Goal: Task Accomplishment & Management: Manage account settings

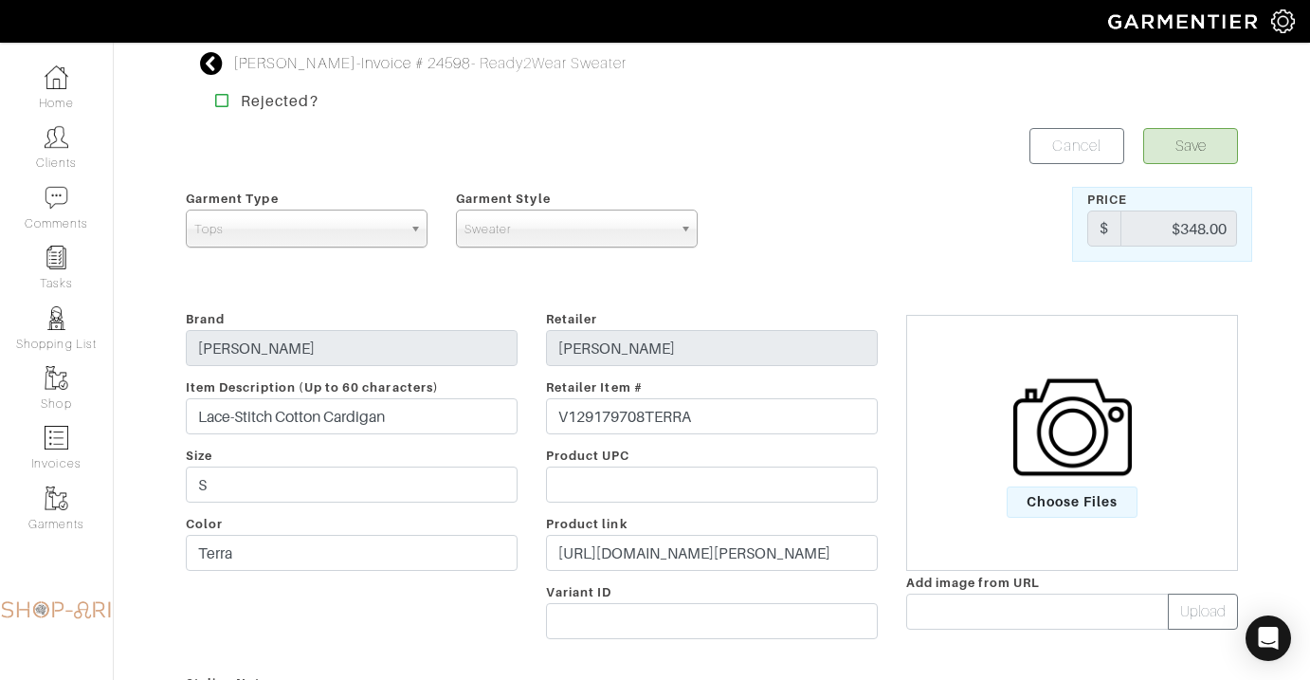
click at [211, 65] on icon at bounding box center [212, 63] width 24 height 23
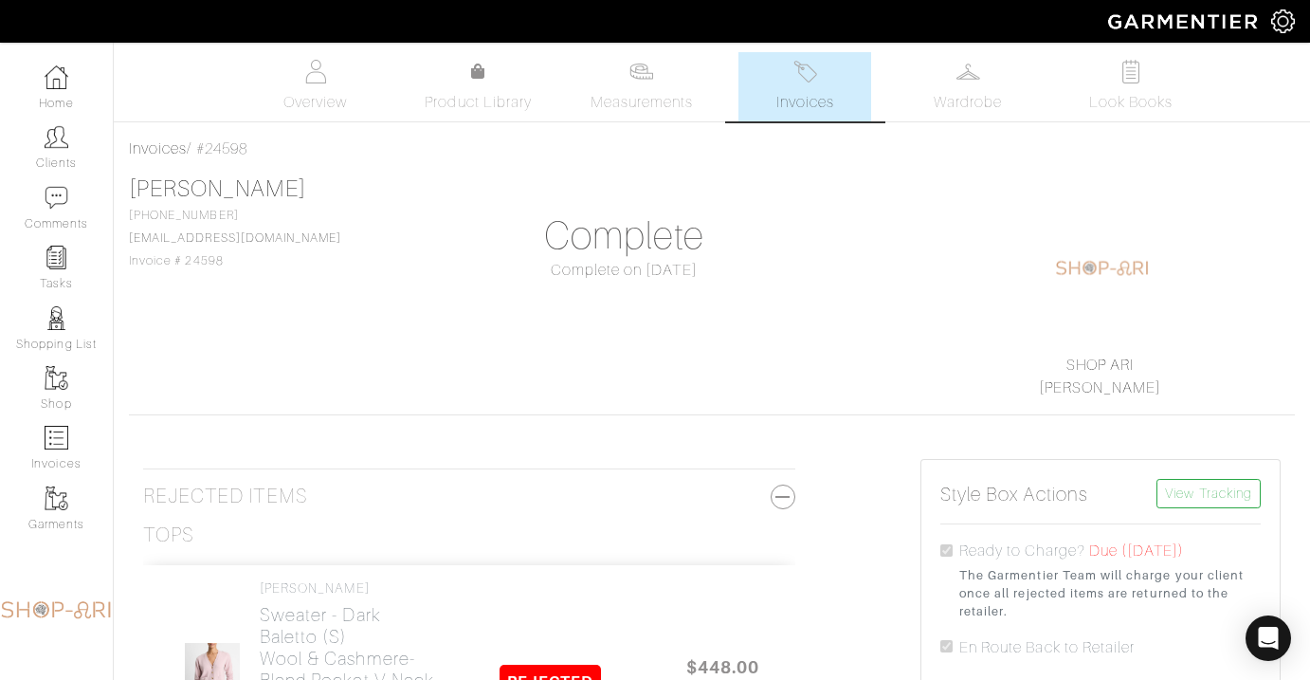
click at [838, 82] on link "Invoices" at bounding box center [805, 86] width 133 height 69
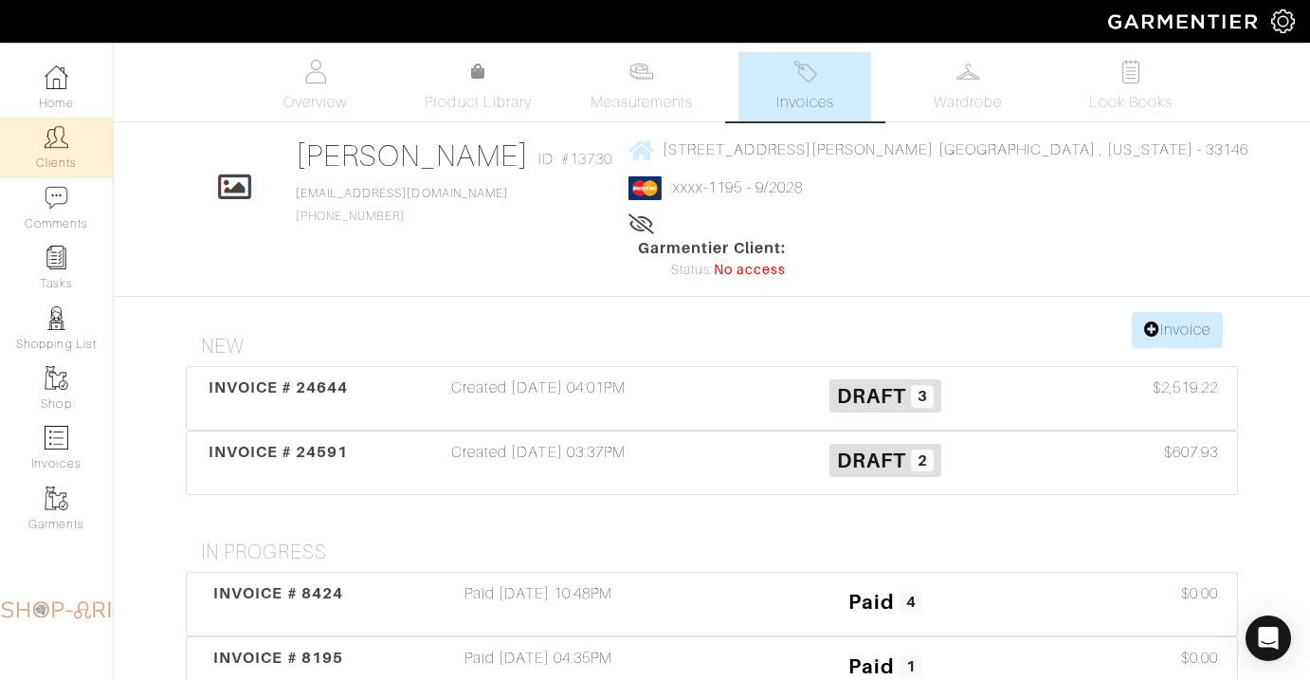
click at [60, 145] on img at bounding box center [57, 137] width 24 height 24
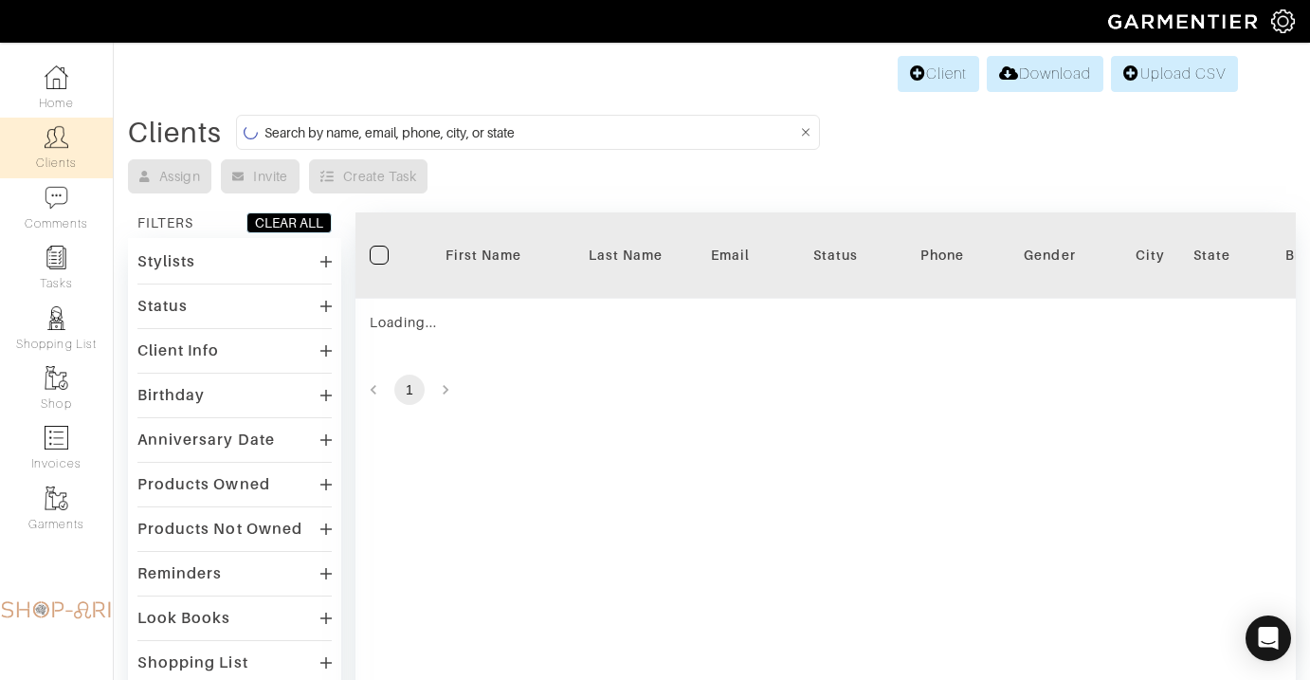
click at [557, 136] on input at bounding box center [531, 132] width 533 height 24
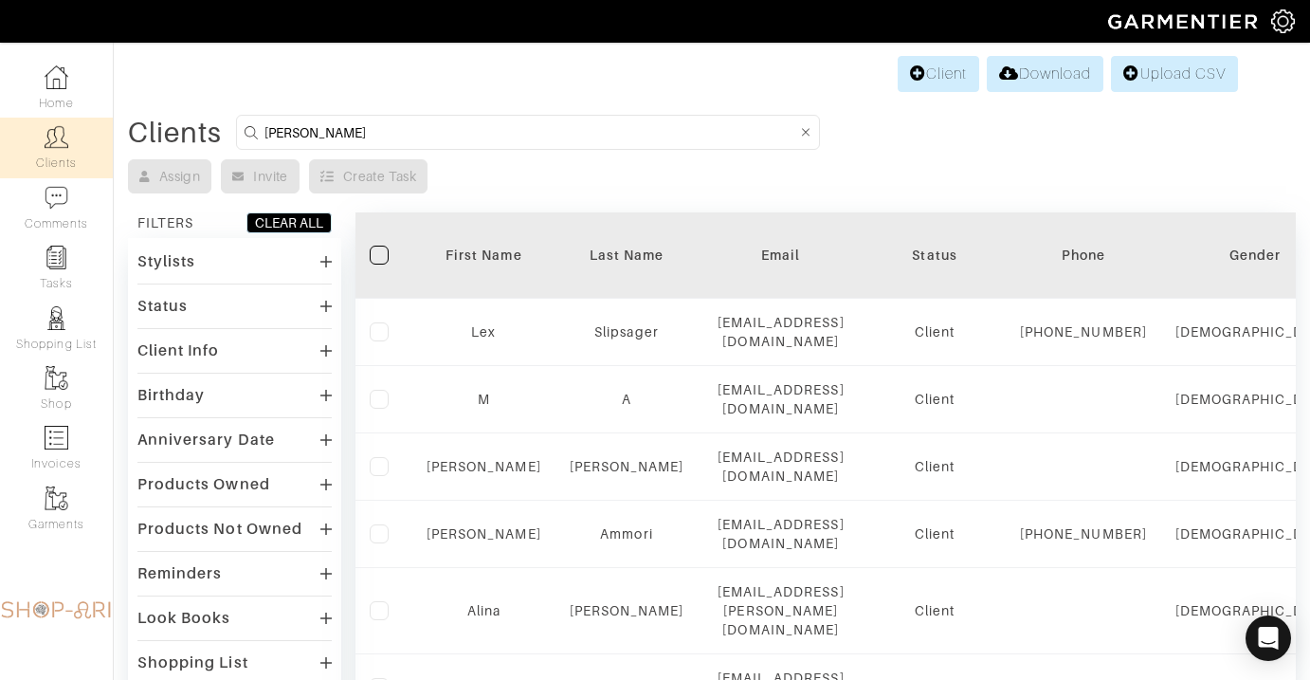
type input "leslie"
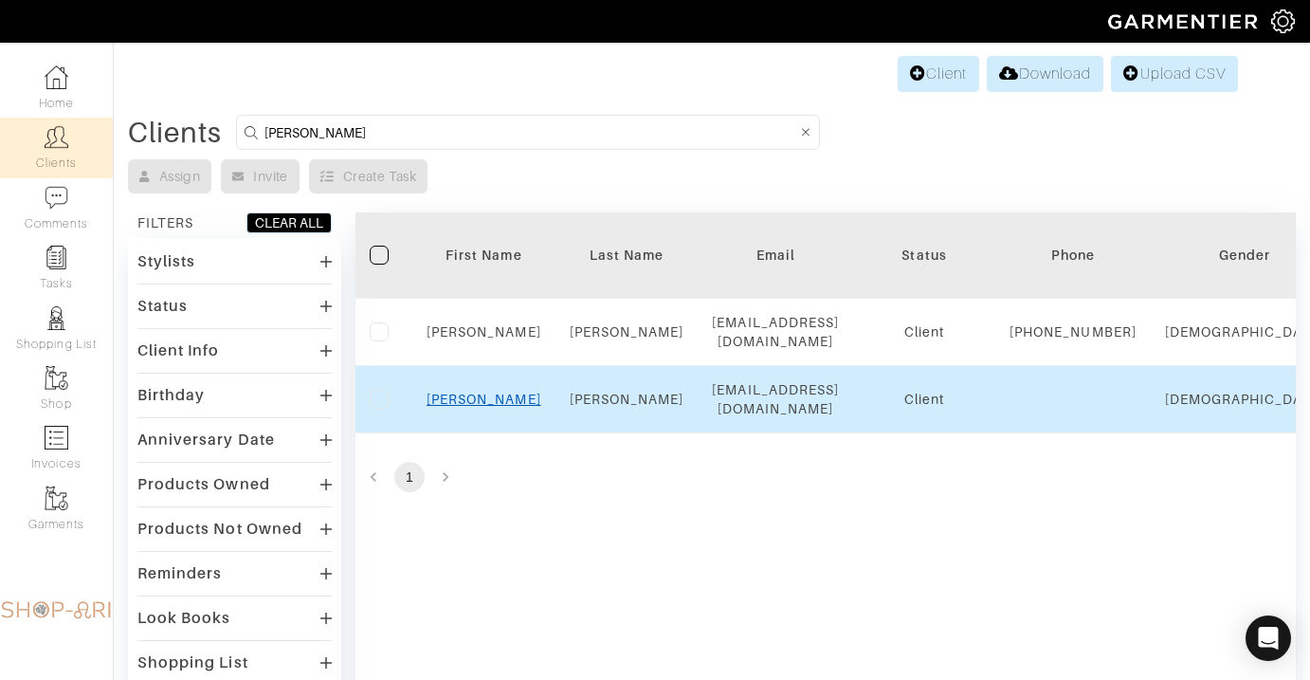
click at [490, 407] on link "Leslie" at bounding box center [484, 399] width 115 height 15
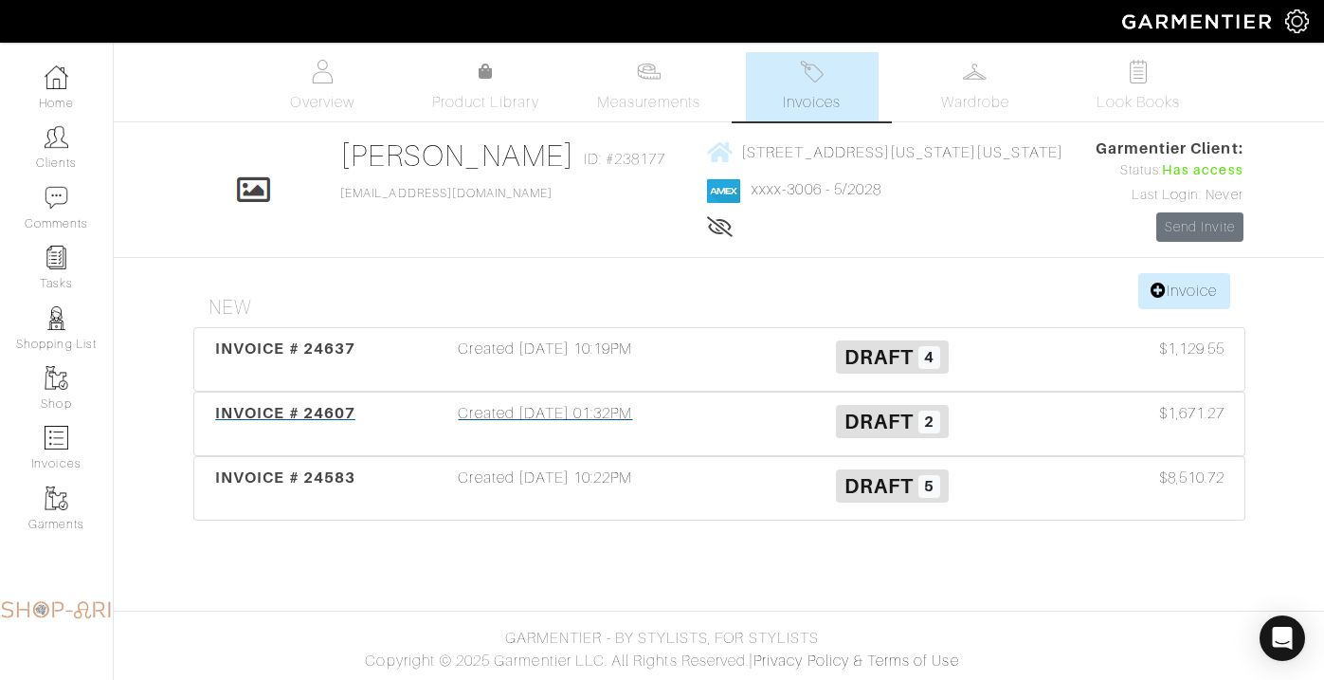
click at [584, 412] on div "Created [DATE] 01:32PM" at bounding box center [546, 424] width 347 height 44
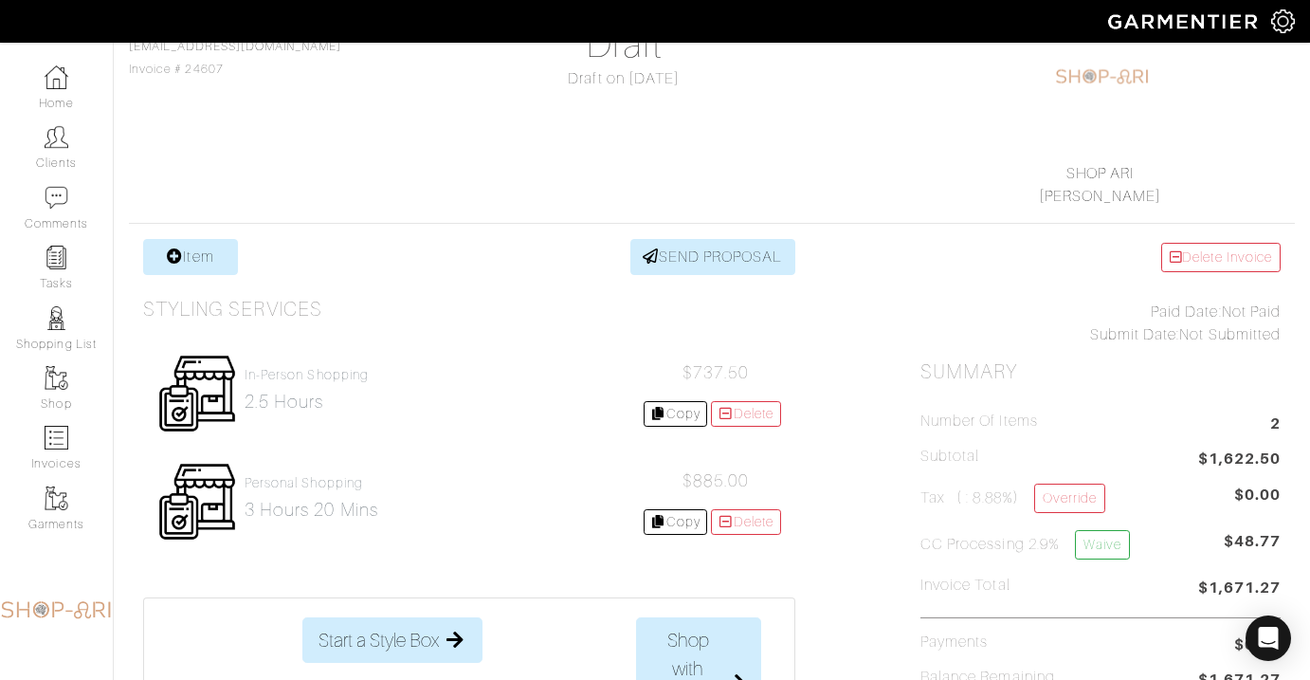
scroll to position [217, 0]
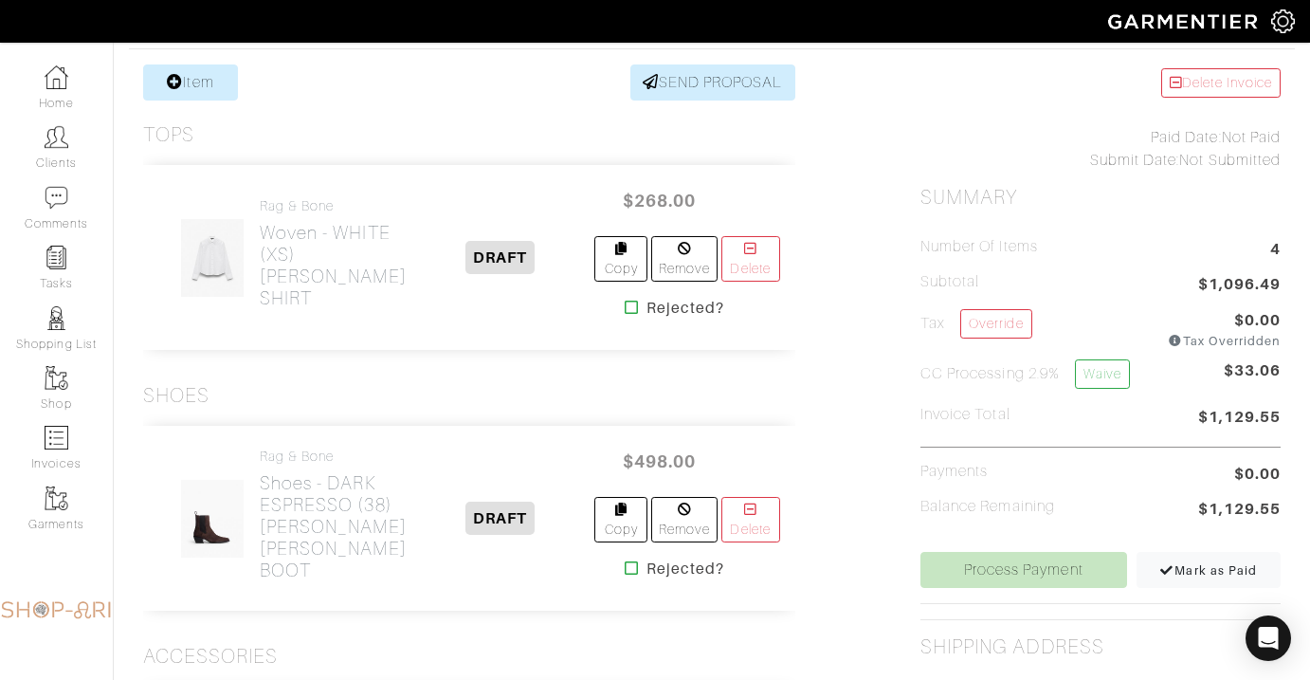
scroll to position [331, 0]
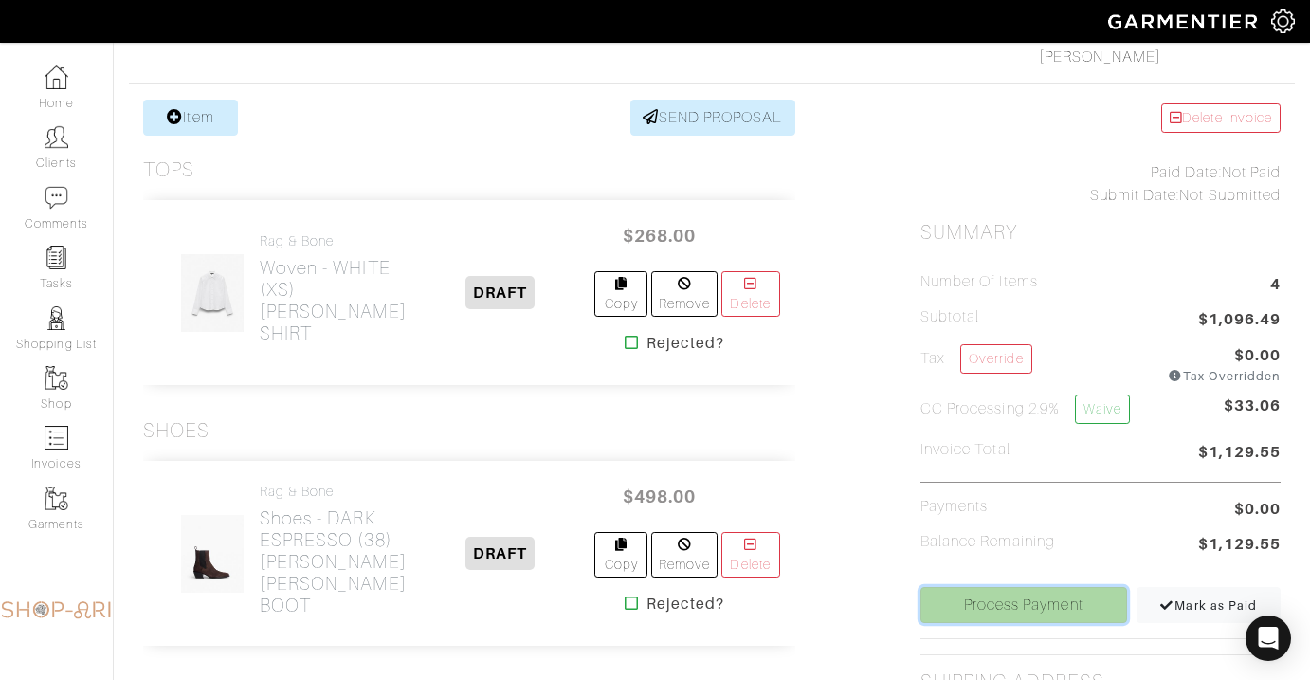
click at [1036, 605] on link "Process Payment" at bounding box center [1024, 605] width 207 height 36
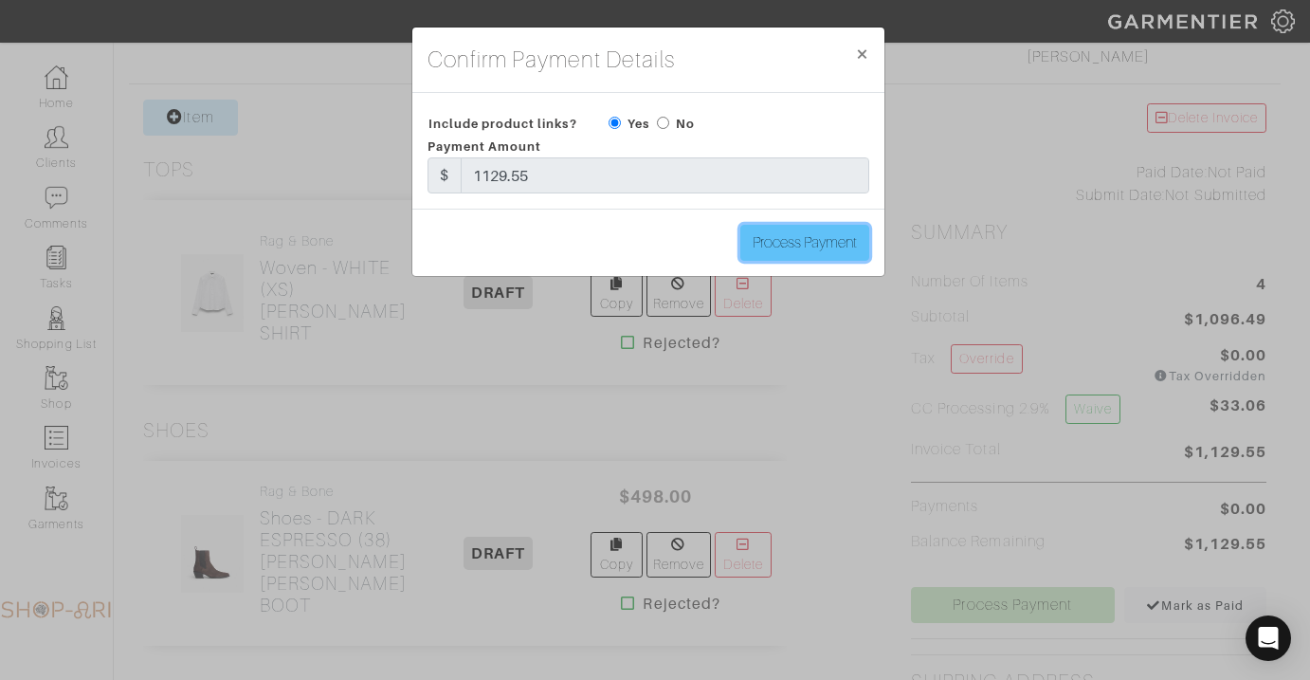
click at [777, 239] on input "Process Payment" at bounding box center [804, 243] width 129 height 36
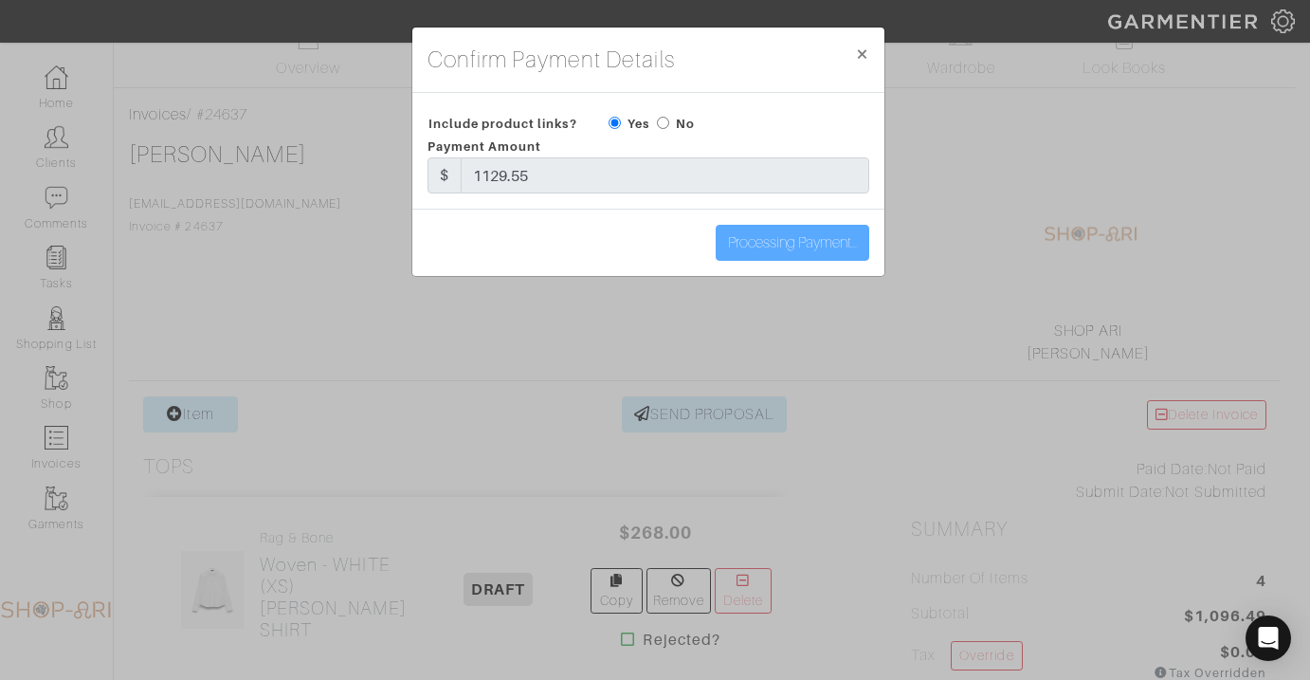
scroll to position [35, 0]
type input "Process Payment"
